Goal: Task Accomplishment & Management: Manage account settings

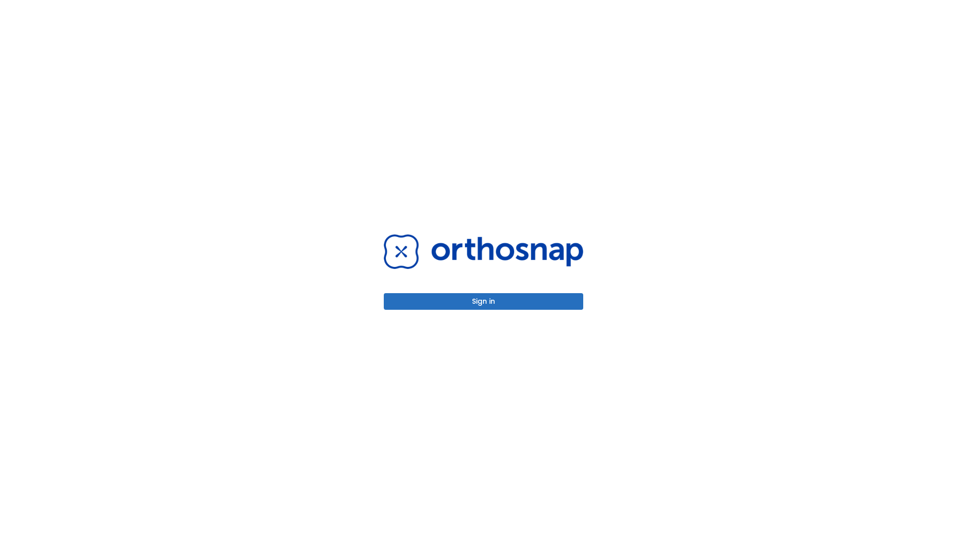
click at [483, 301] on button "Sign in" at bounding box center [483, 301] width 199 height 17
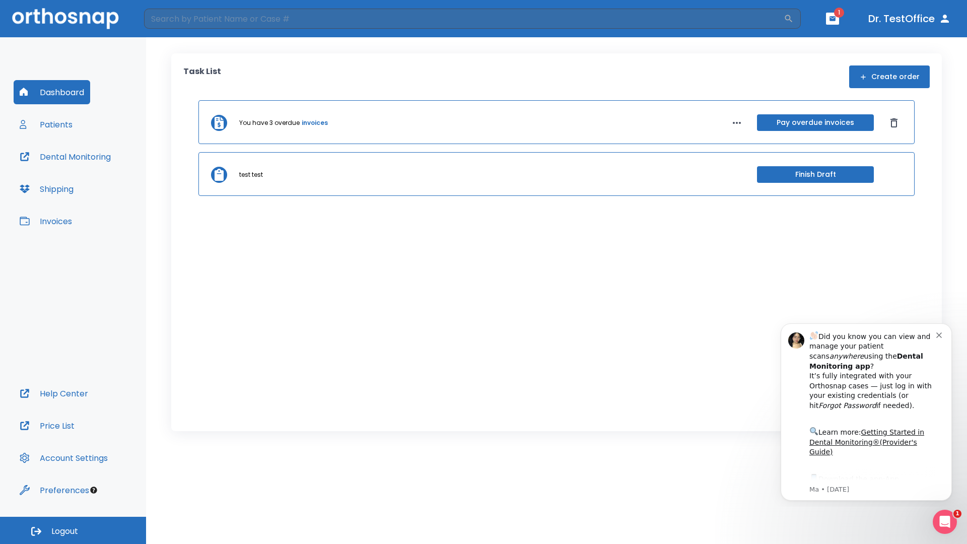
click at [73, 530] on span "Logout" at bounding box center [64, 531] width 27 height 11
